Goal: Information Seeking & Learning: Learn about a topic

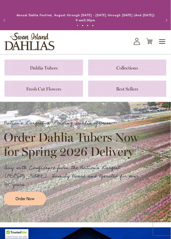
click at [50, 67] on link at bounding box center [44, 68] width 78 height 16
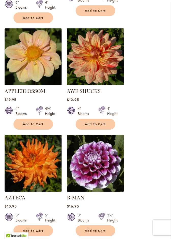
scroll to position [831, 0]
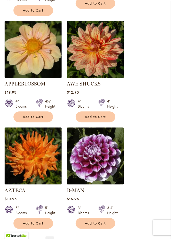
scroll to position [847, 0]
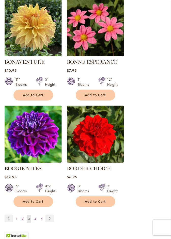
scroll to position [854, 0]
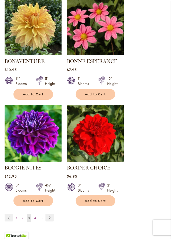
click at [35, 217] on span "4" at bounding box center [35, 219] width 2 height 4
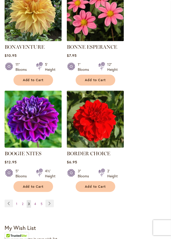
scroll to position [870, 0]
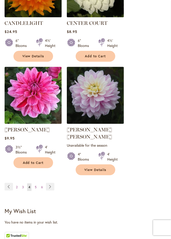
click at [36, 185] on span "5" at bounding box center [36, 187] width 2 height 4
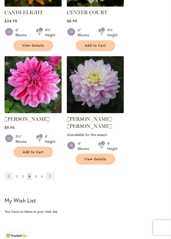
scroll to position [915, 0]
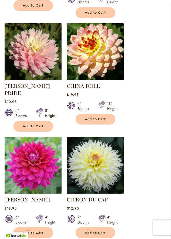
scroll to position [615, 0]
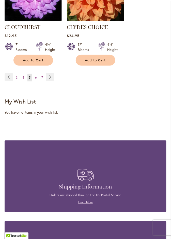
click at [25, 74] on link "Page 4" at bounding box center [23, 78] width 4 height 8
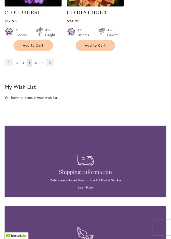
scroll to position [1032, 0]
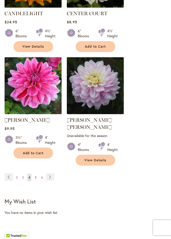
scroll to position [910, 0]
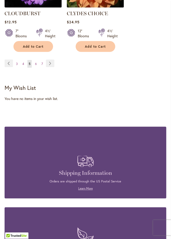
scroll to position [1032, 0]
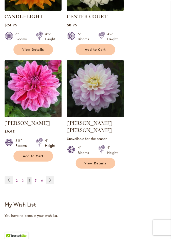
scroll to position [915, 0]
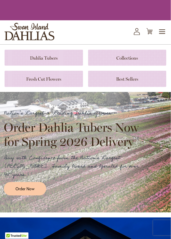
click at [61, 56] on link at bounding box center [44, 58] width 78 height 16
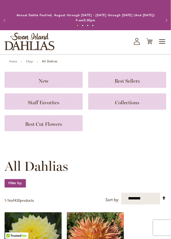
click at [162, 41] on span "Toggle Nav" at bounding box center [163, 42] width 8 height 10
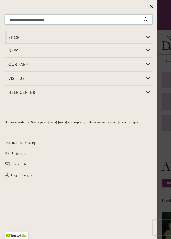
click at [14, 20] on input "Search" at bounding box center [78, 19] width 147 height 10
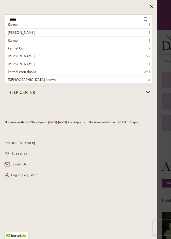
click at [20, 49] on span "karmel Corn" at bounding box center [17, 48] width 19 height 5
type input "**********"
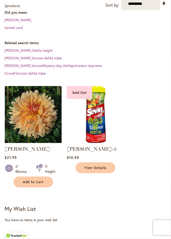
scroll to position [139, 0]
